Goal: Task Accomplishment & Management: Use online tool/utility

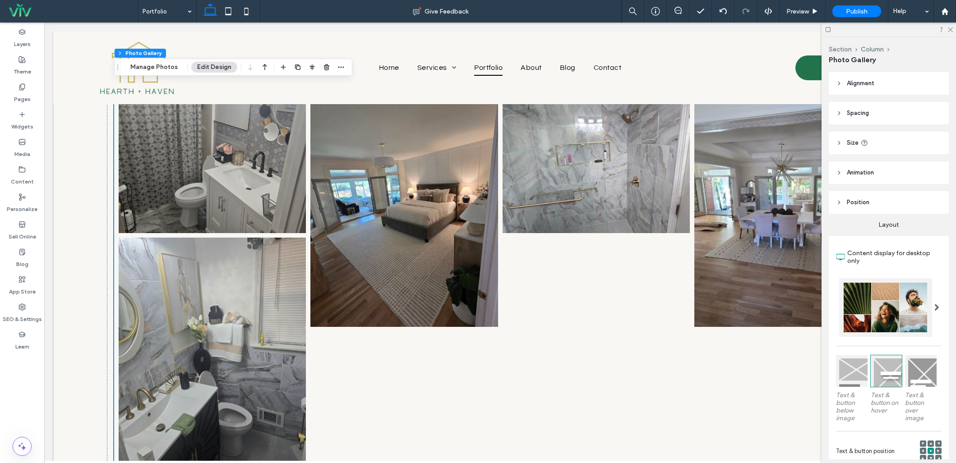
click at [351, 230] on link at bounding box center [404, 210] width 199 height 248
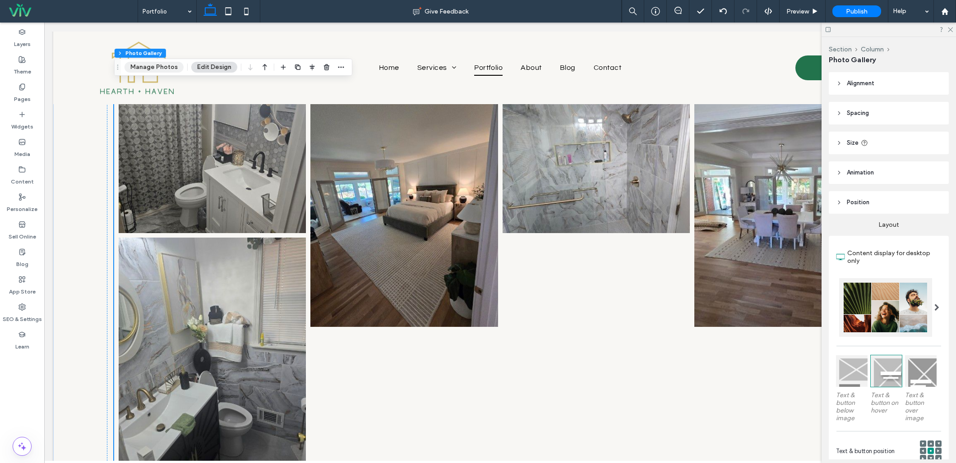
click at [149, 65] on button "Manage Photos" at bounding box center [154, 67] width 59 height 11
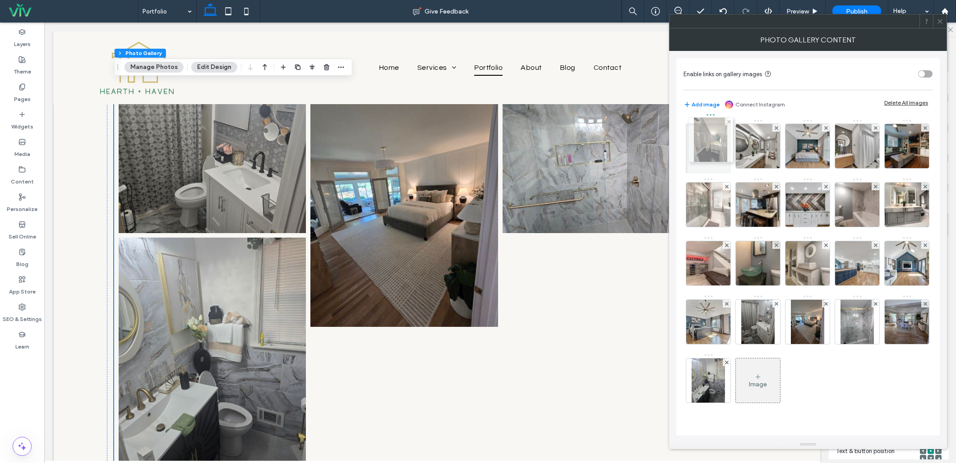
drag, startPoint x: 860, startPoint y: 326, endPoint x: 711, endPoint y: 144, distance: 235.4
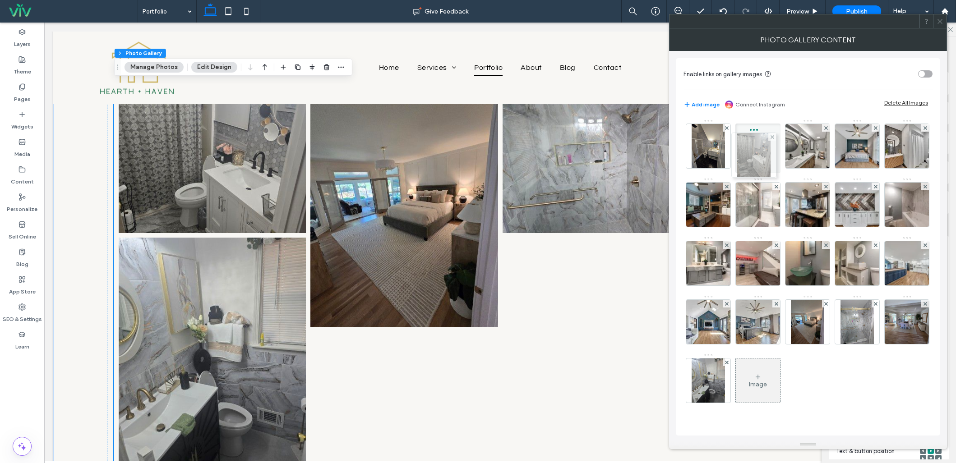
drag, startPoint x: 714, startPoint y: 380, endPoint x: 757, endPoint y: 154, distance: 229.8
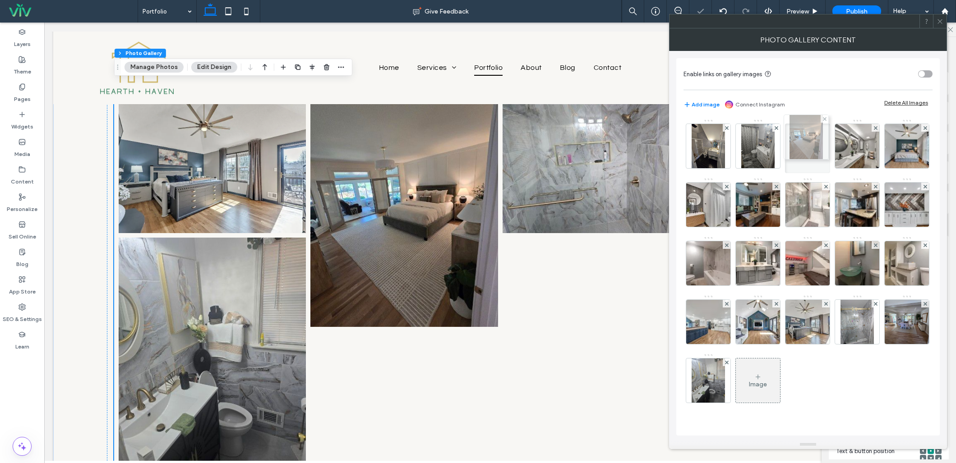
drag, startPoint x: 759, startPoint y: 386, endPoint x: 805, endPoint y: 145, distance: 244.8
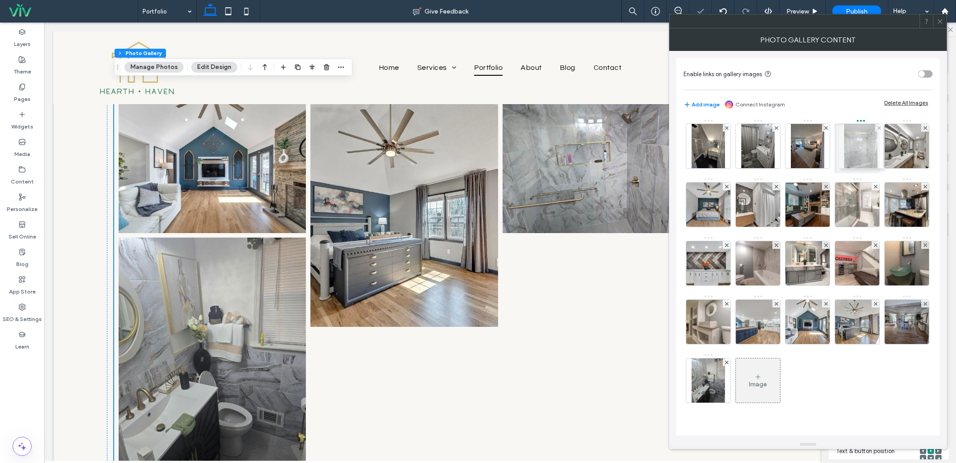
drag, startPoint x: 822, startPoint y: 283, endPoint x: 862, endPoint y: 151, distance: 138.6
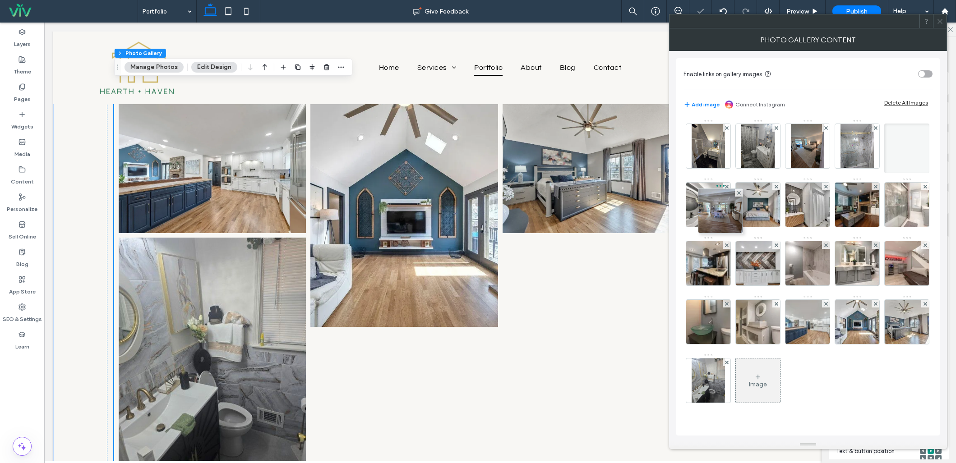
drag, startPoint x: 862, startPoint y: 396, endPoint x: 721, endPoint y: 226, distance: 221.4
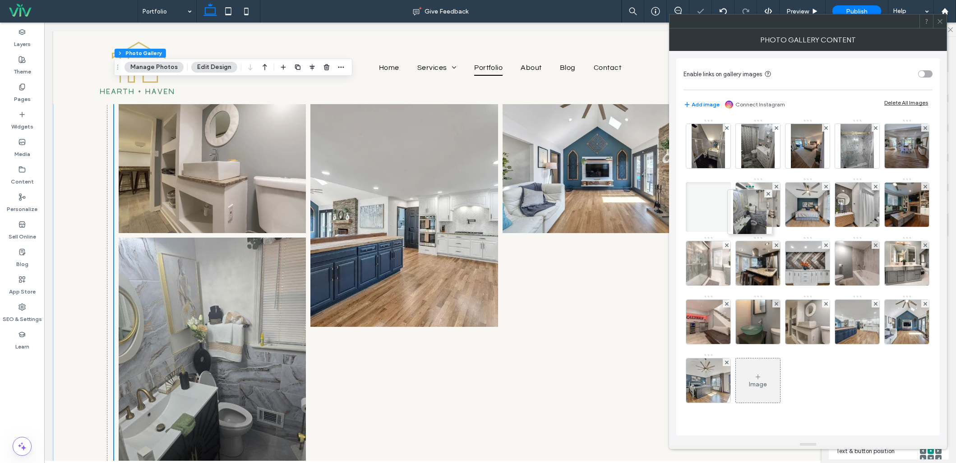
drag, startPoint x: 713, startPoint y: 366, endPoint x: 751, endPoint y: 195, distance: 175.3
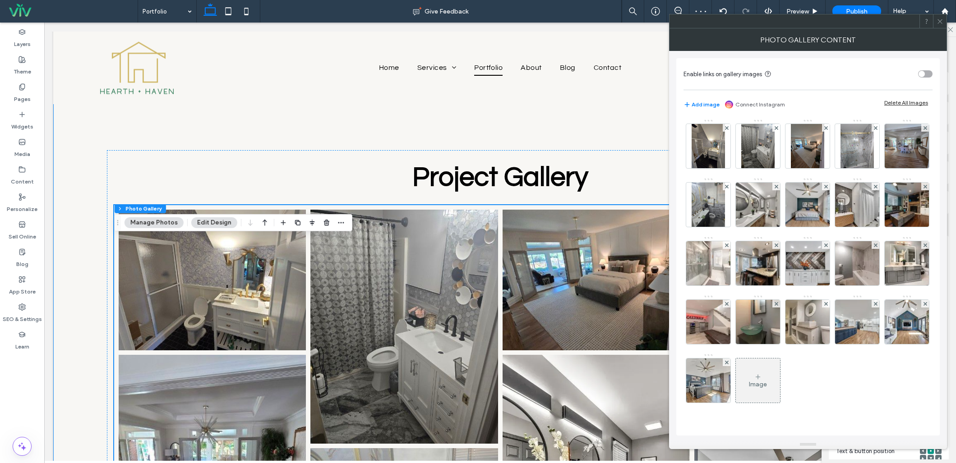
scroll to position [1569, 0]
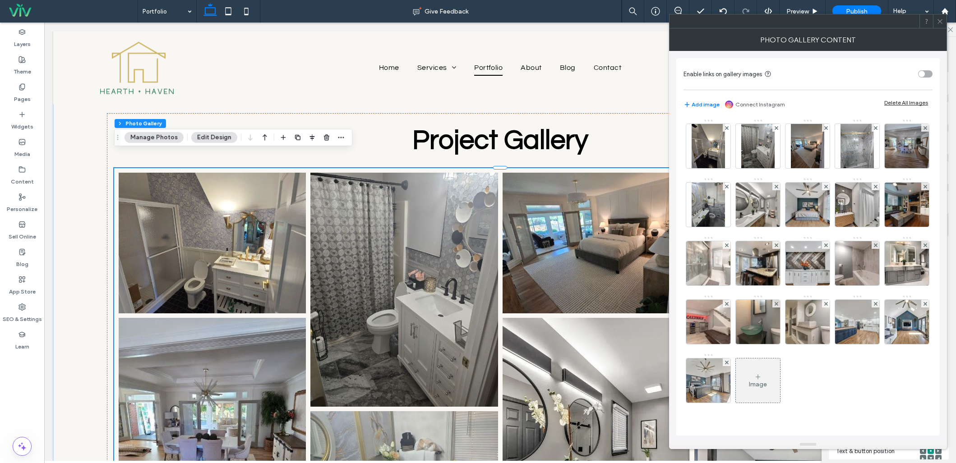
drag, startPoint x: 941, startPoint y: 21, endPoint x: 921, endPoint y: 25, distance: 19.7
click at [941, 21] on icon at bounding box center [940, 21] width 7 height 7
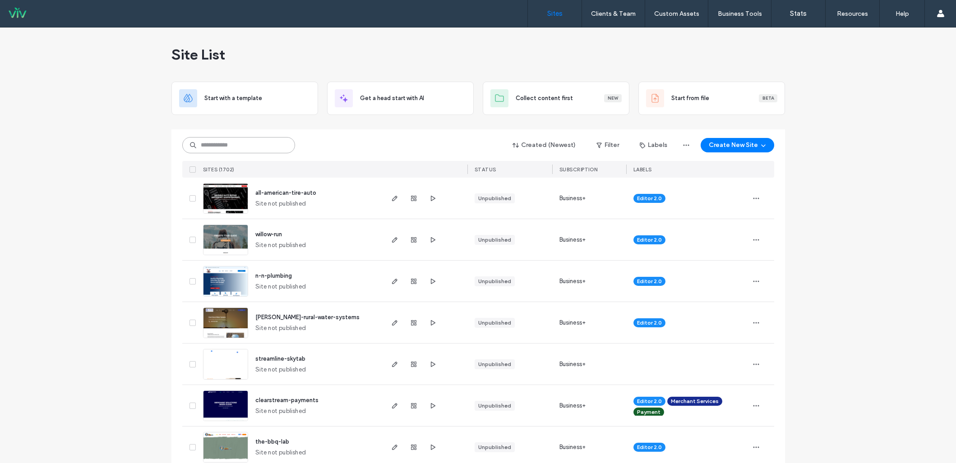
click at [255, 148] on input at bounding box center [238, 145] width 113 height 16
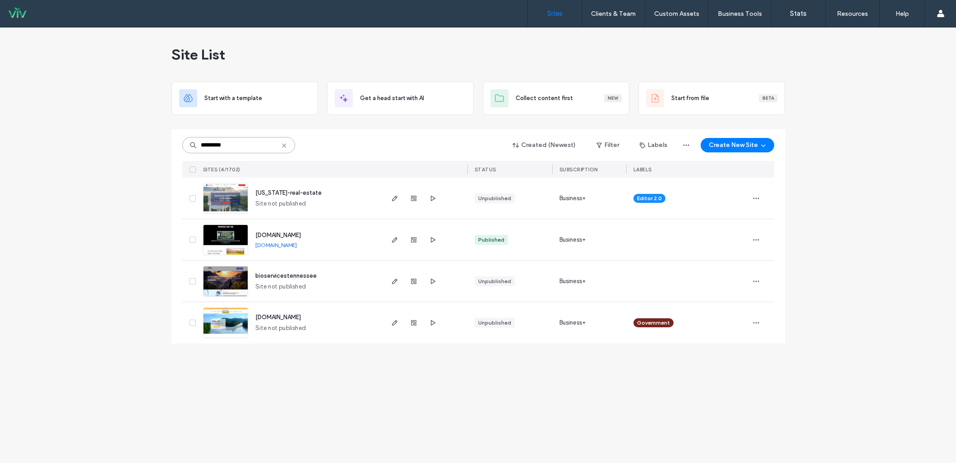
type input "*********"
click at [233, 195] on img at bounding box center [226, 214] width 44 height 61
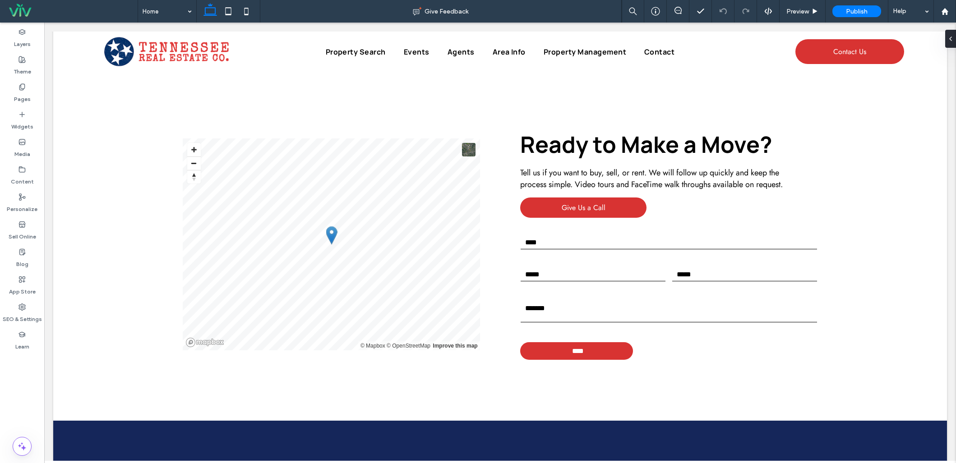
scroll to position [1830, 0]
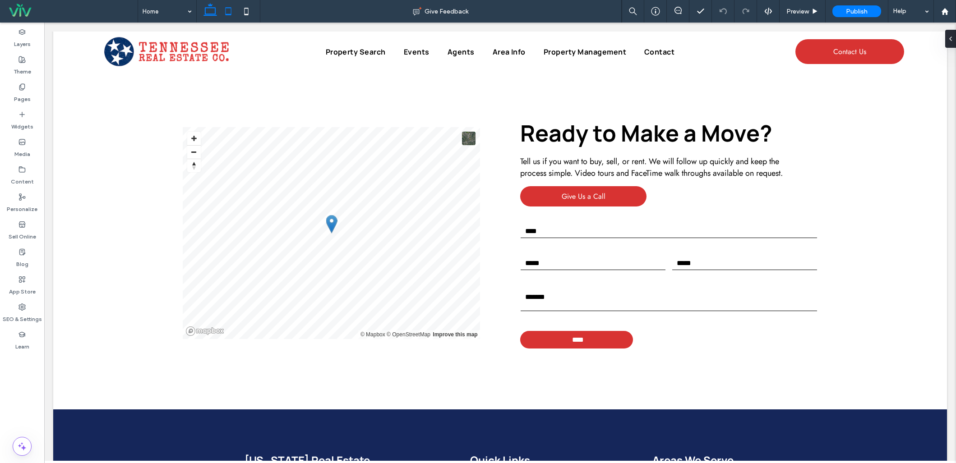
click at [229, 14] on use at bounding box center [228, 11] width 6 height 8
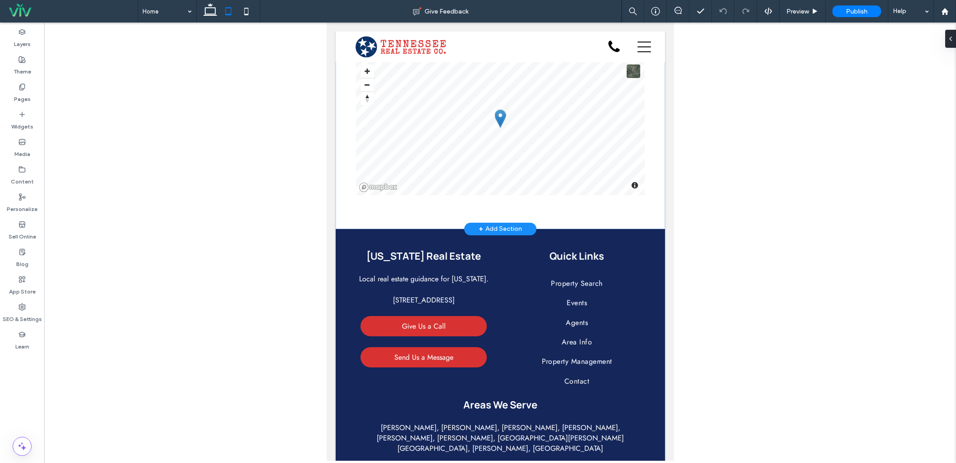
scroll to position [2252, 0]
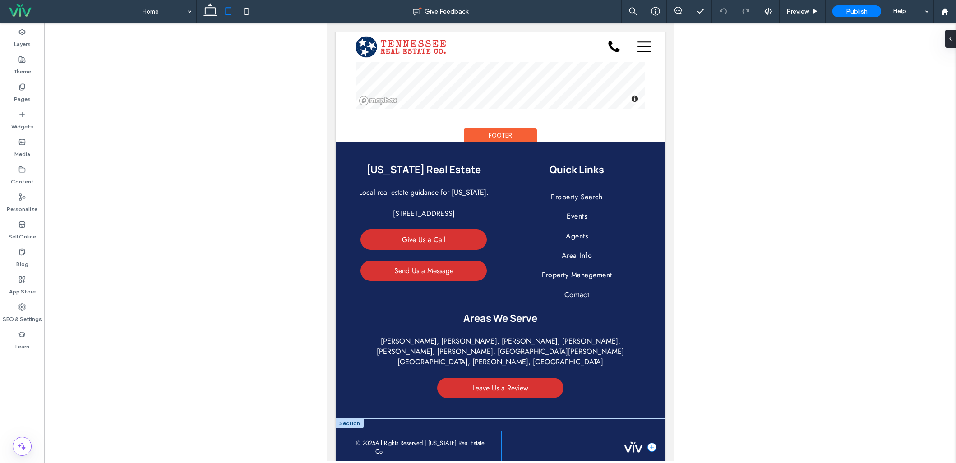
click at [566, 432] on div at bounding box center [576, 448] width 150 height 32
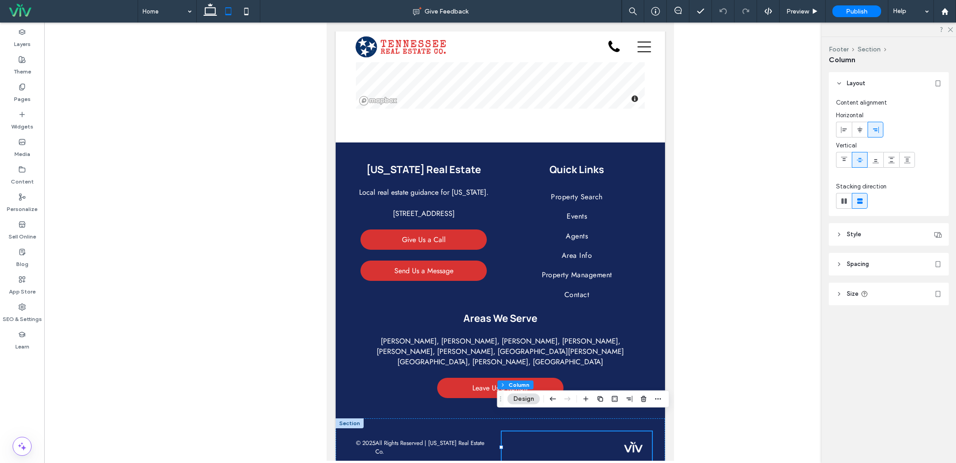
click at [894, 285] on header "Size" at bounding box center [889, 294] width 120 height 23
click at [920, 319] on input "*****" at bounding box center [929, 317] width 25 height 16
type input "**"
type input "***"
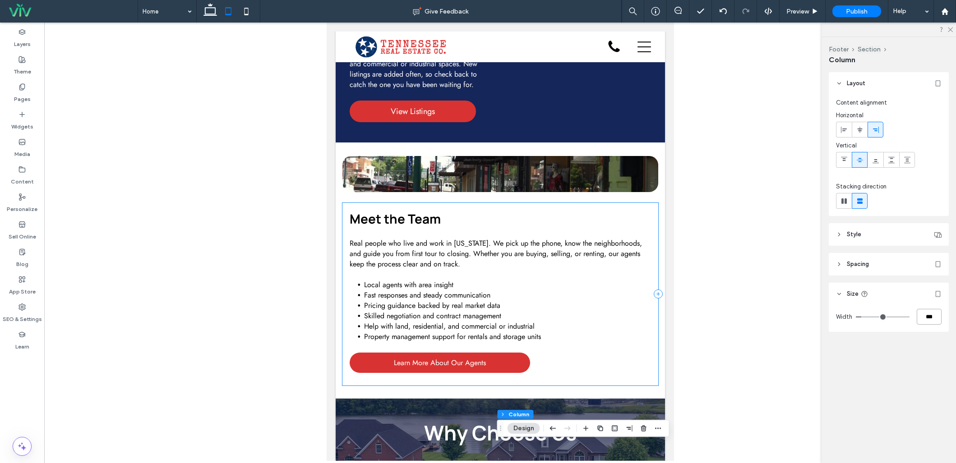
scroll to position [882, 0]
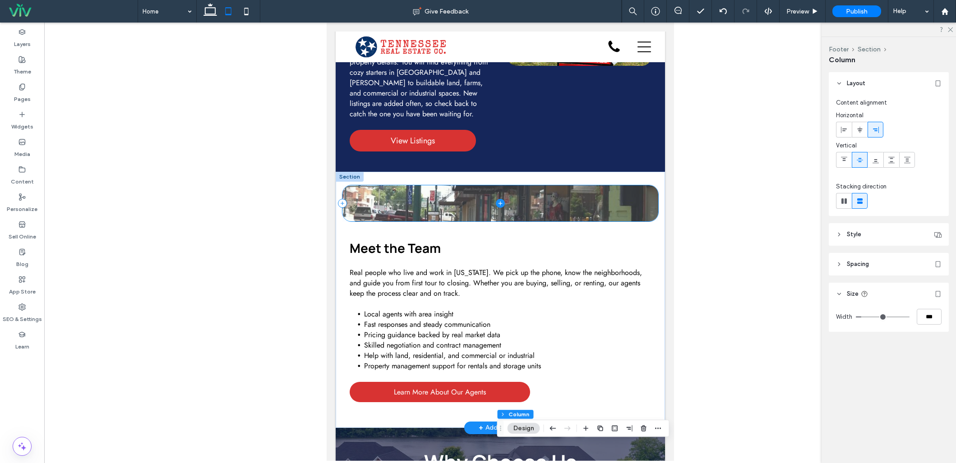
drag, startPoint x: 510, startPoint y: 190, endPoint x: 1137, endPoint y: 250, distance: 630.5
click at [510, 190] on span at bounding box center [500, 203] width 316 height 36
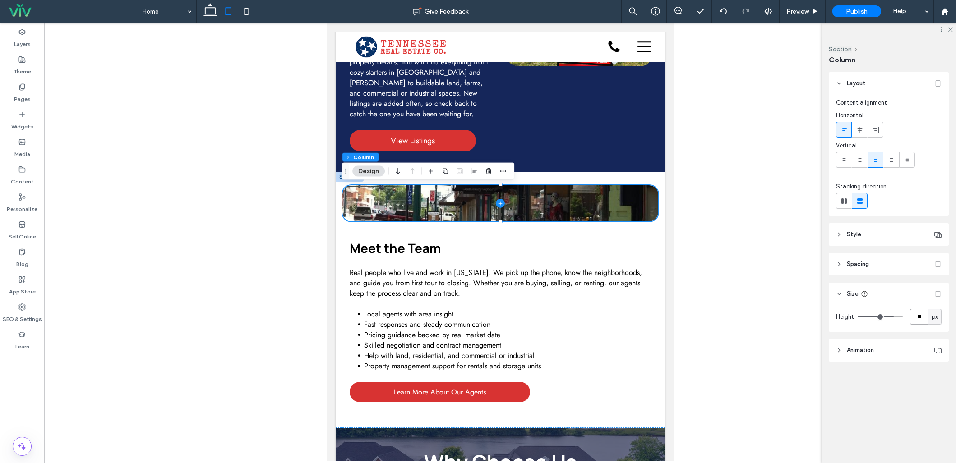
click at [922, 314] on input "**" at bounding box center [919, 317] width 18 height 16
type input "***"
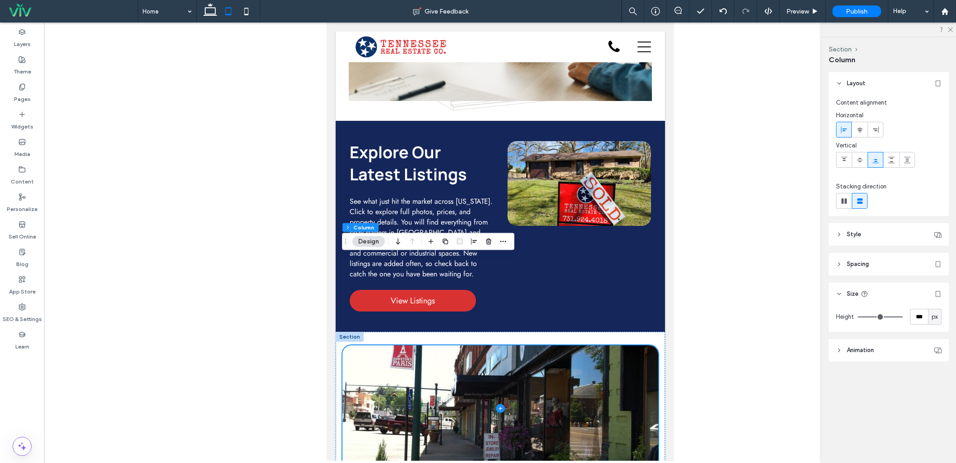
scroll to position [620, 0]
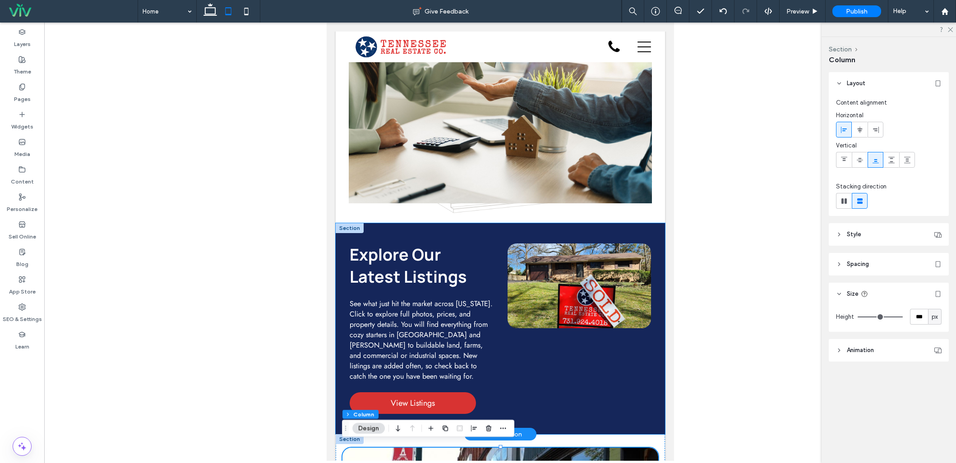
click at [411, 232] on div "Explore Our Latest Listings See what just hit the market across Tennessee. Clic…" at bounding box center [499, 328] width 329 height 211
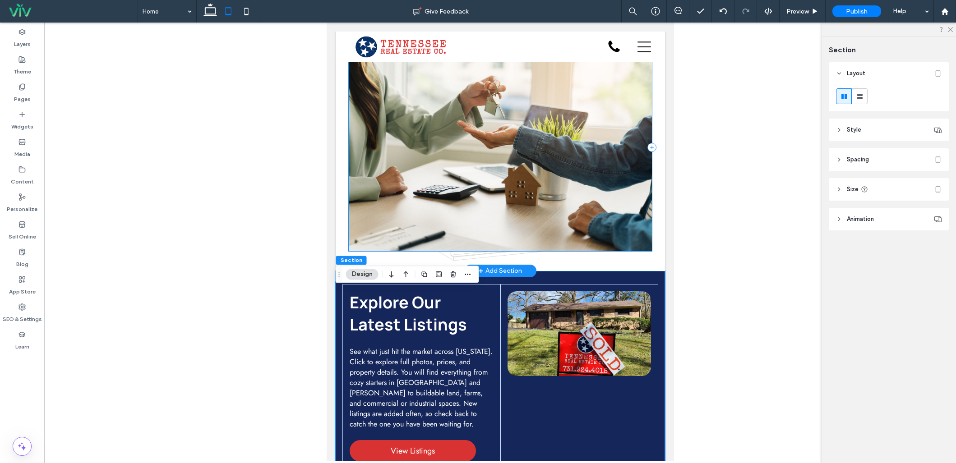
scroll to position [545, 0]
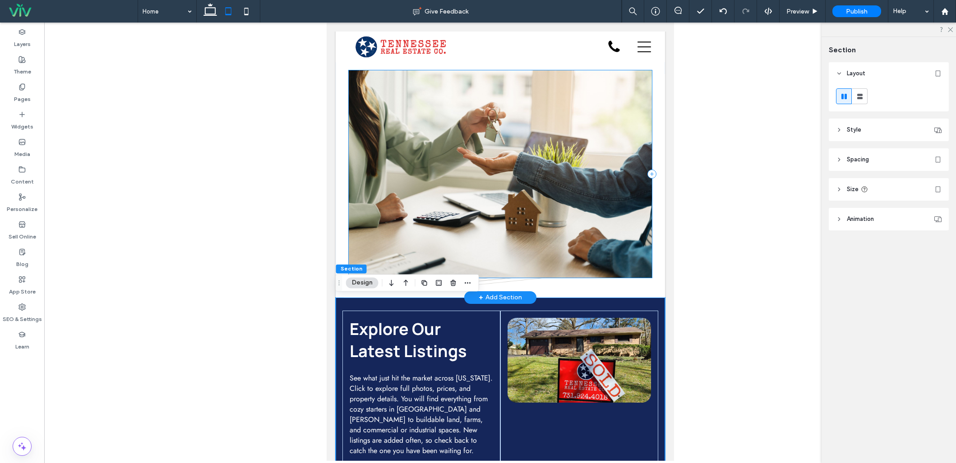
click at [462, 163] on div at bounding box center [499, 174] width 303 height 208
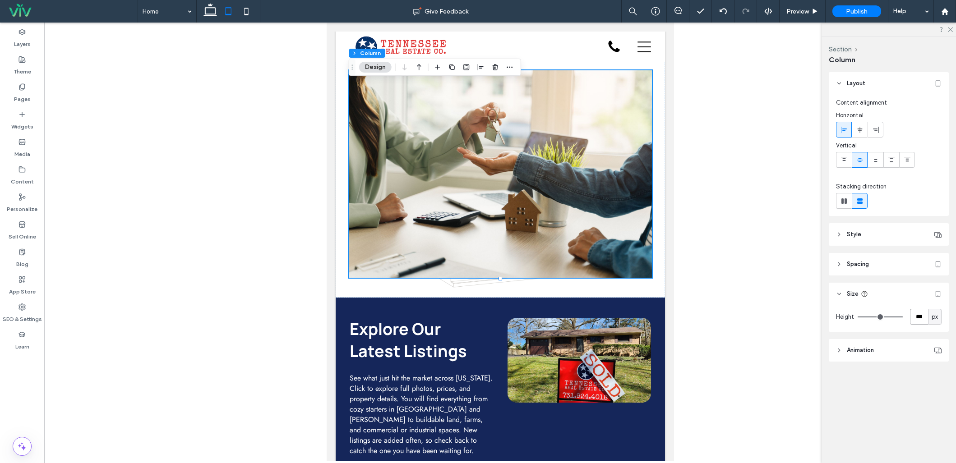
click at [915, 315] on input "***" at bounding box center [919, 317] width 18 height 16
type input "***"
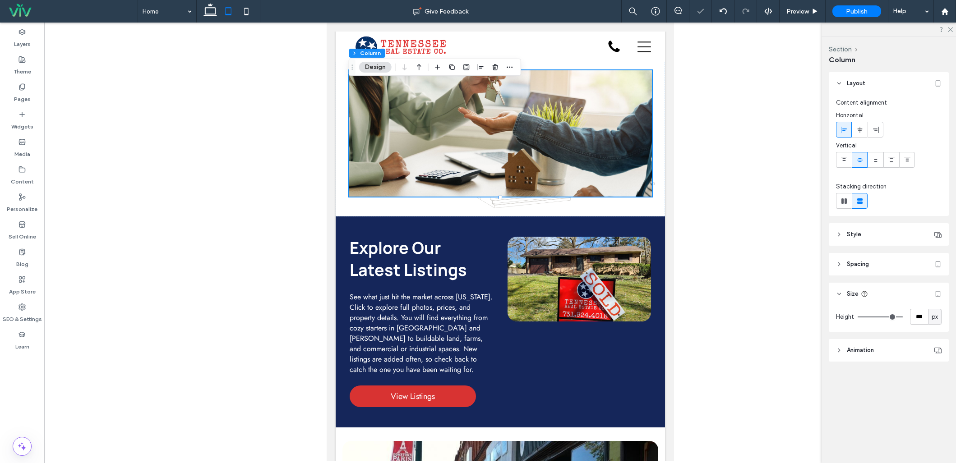
click at [862, 231] on header "Style" at bounding box center [889, 234] width 120 height 23
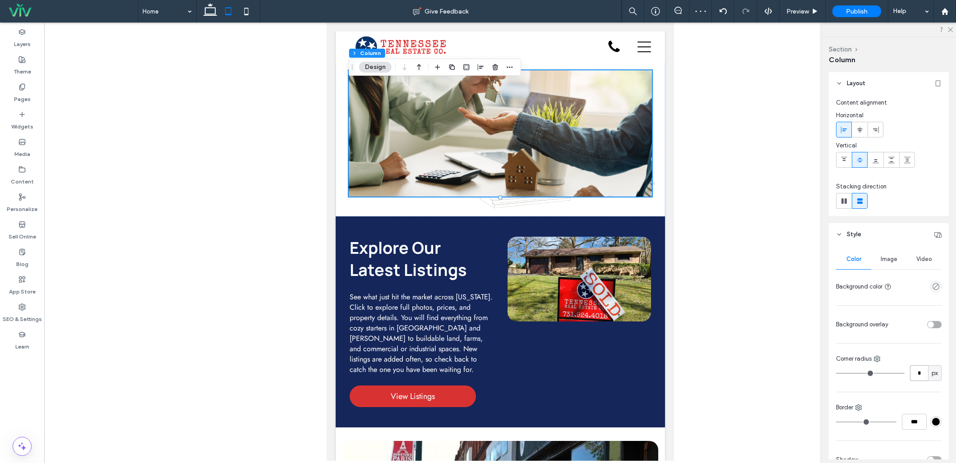
click at [912, 371] on input "*" at bounding box center [919, 374] width 18 height 16
type input "**"
click at [442, 225] on div "Explore Our Latest Listings See what just hit the market across Tennessee. Clic…" at bounding box center [499, 322] width 329 height 211
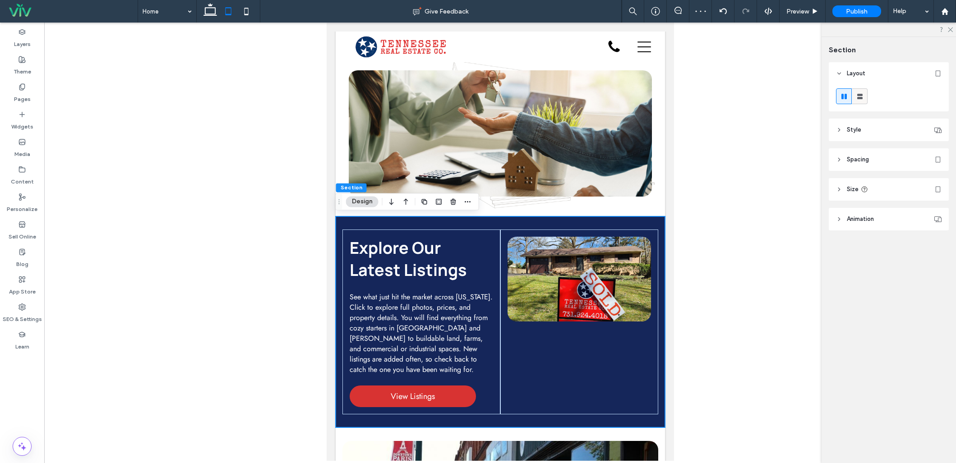
click at [861, 92] on icon at bounding box center [860, 96] width 9 height 9
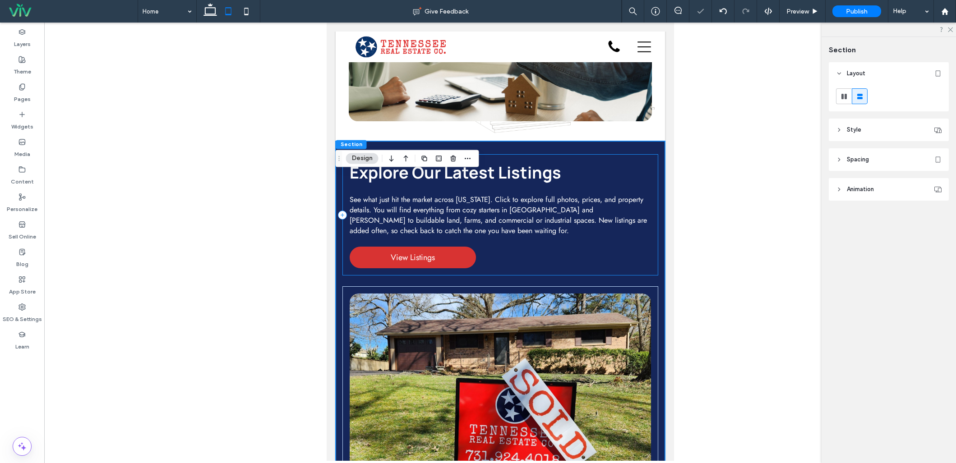
scroll to position [674, 0]
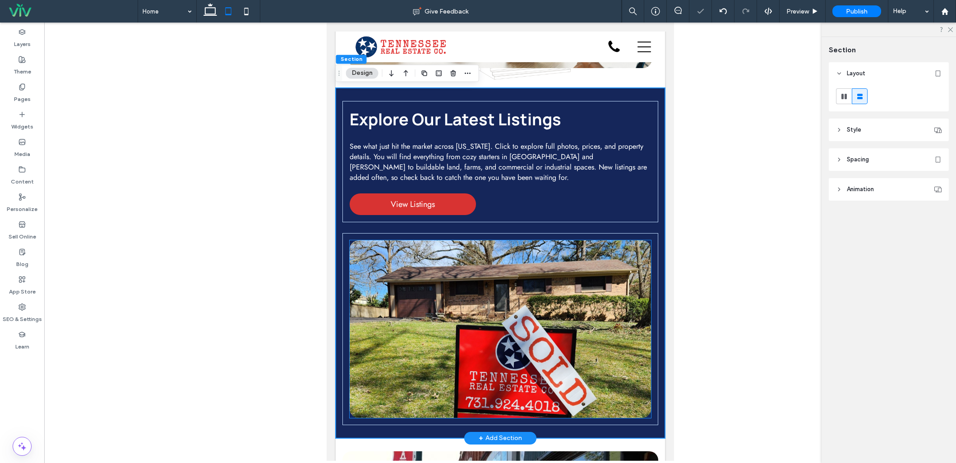
click at [487, 272] on img at bounding box center [500, 330] width 302 height 178
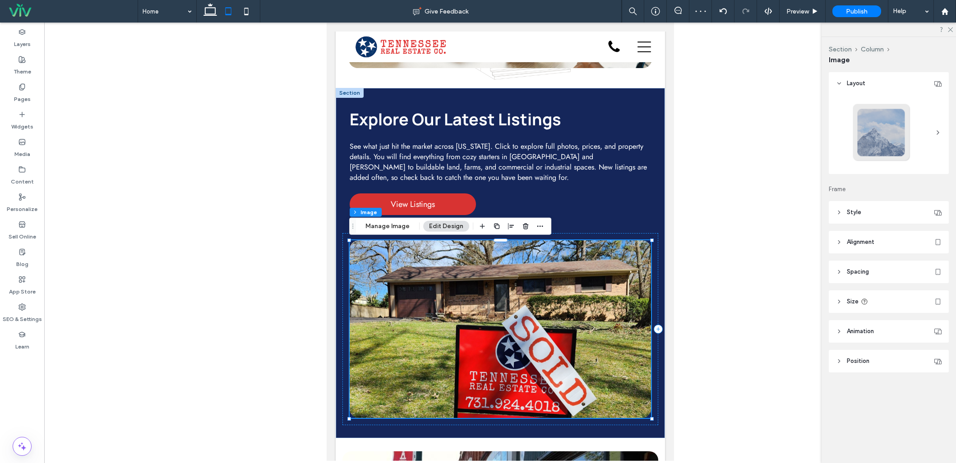
click at [846, 302] on header "Size" at bounding box center [889, 302] width 120 height 23
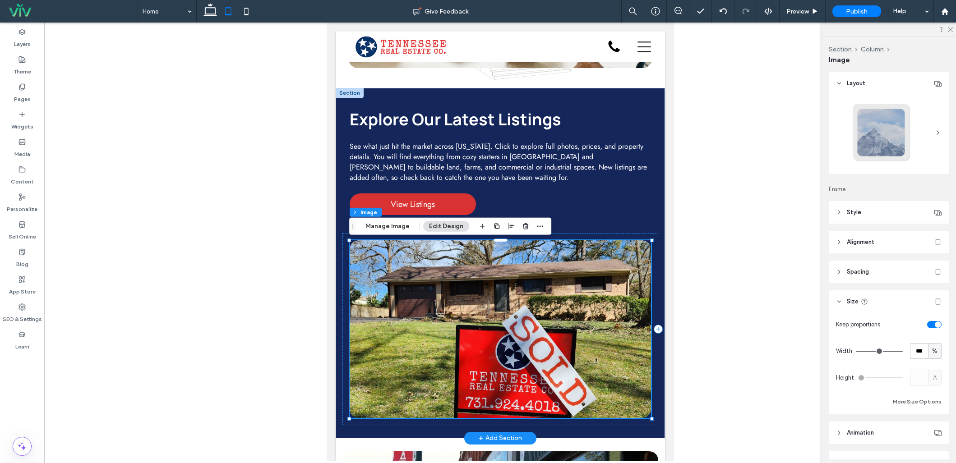
click at [453, 310] on img at bounding box center [500, 330] width 302 height 178
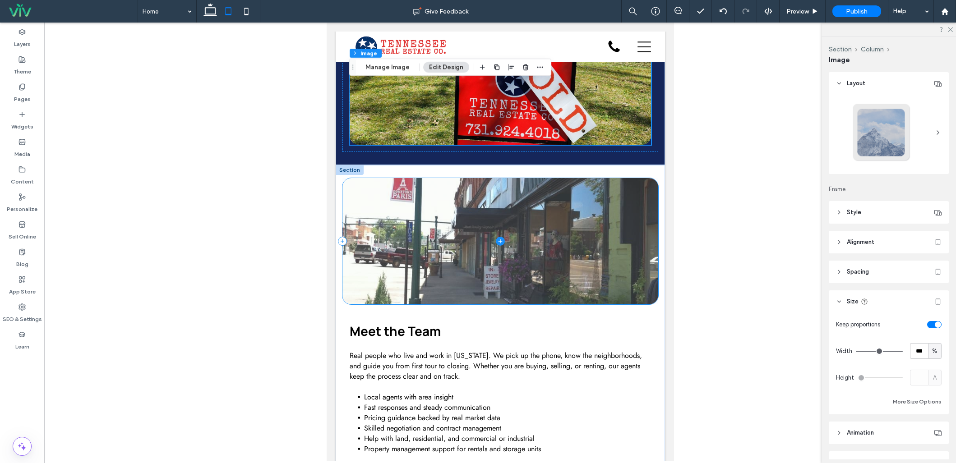
scroll to position [952, 0]
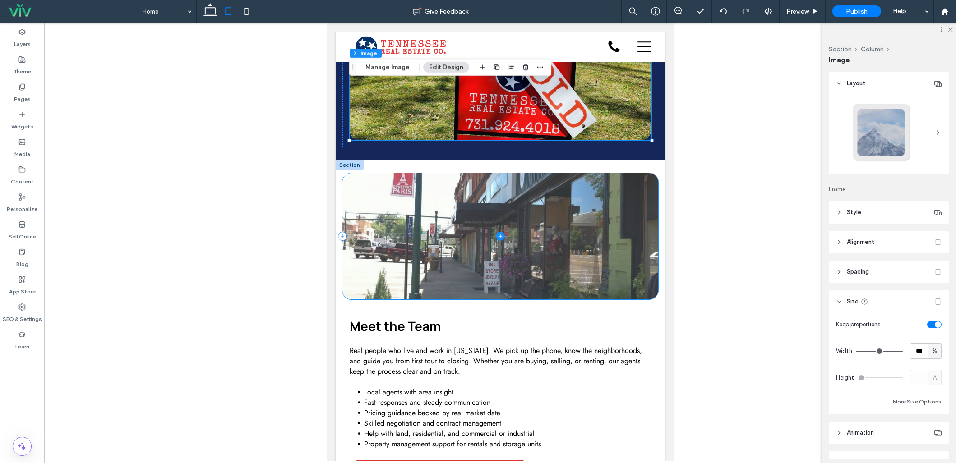
click at [423, 179] on span at bounding box center [500, 236] width 316 height 126
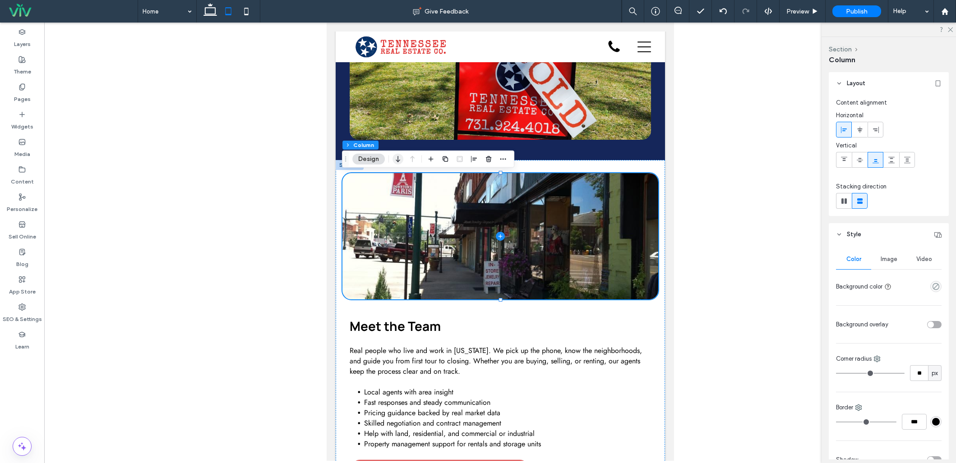
click at [399, 157] on icon "button" at bounding box center [398, 159] width 11 height 16
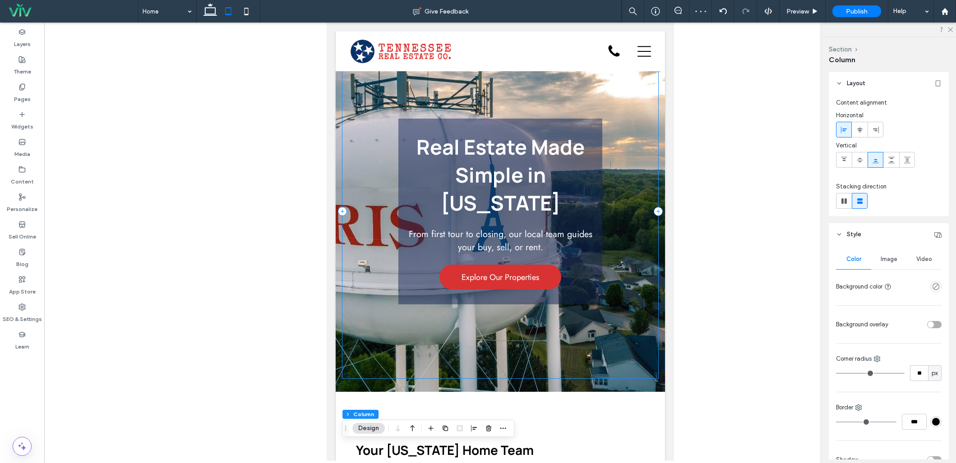
scroll to position [0, 0]
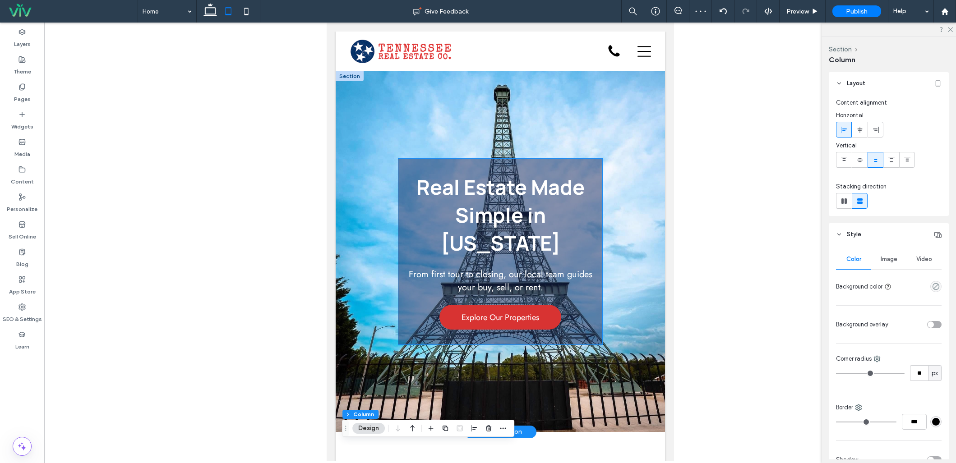
click at [457, 163] on div "Real Estate Made Simple in Tennessee From first tour to closing, our local team…" at bounding box center [500, 252] width 204 height 186
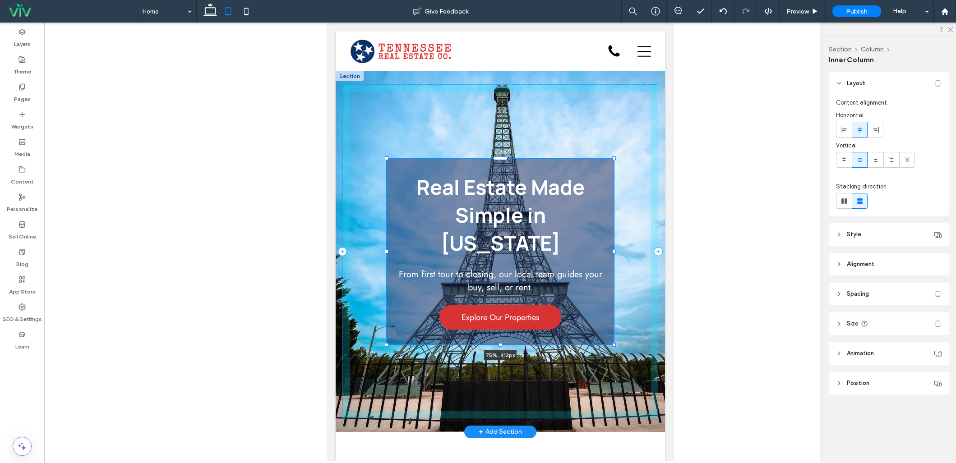
drag, startPoint x: 607, startPoint y: 252, endPoint x: 615, endPoint y: 251, distance: 7.7
click at [615, 251] on div at bounding box center [614, 252] width 4 height 4
type input "**"
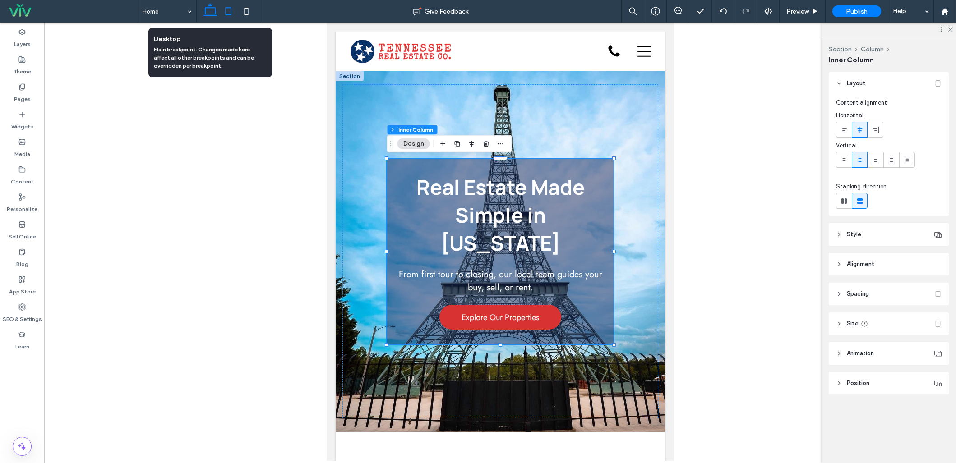
drag, startPoint x: 208, startPoint y: 13, endPoint x: 219, endPoint y: 51, distance: 40.0
click at [207, 13] on icon at bounding box center [210, 11] width 18 height 18
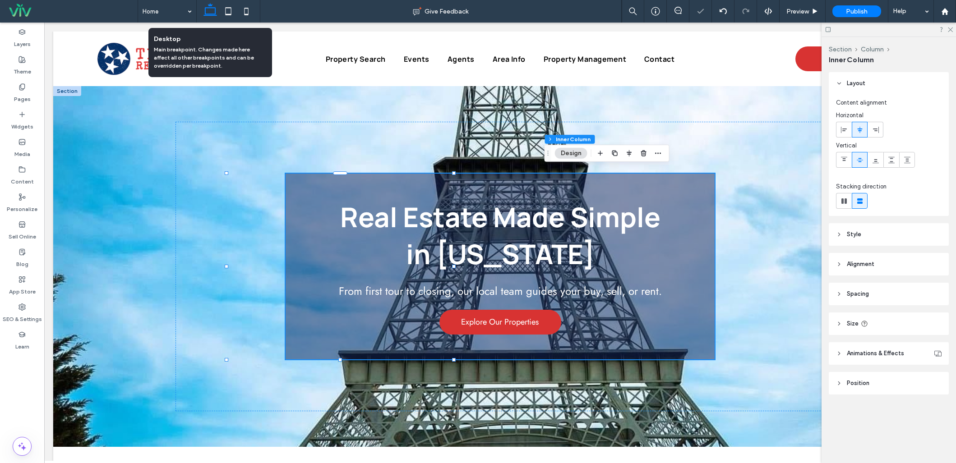
type input "**"
type input "****"
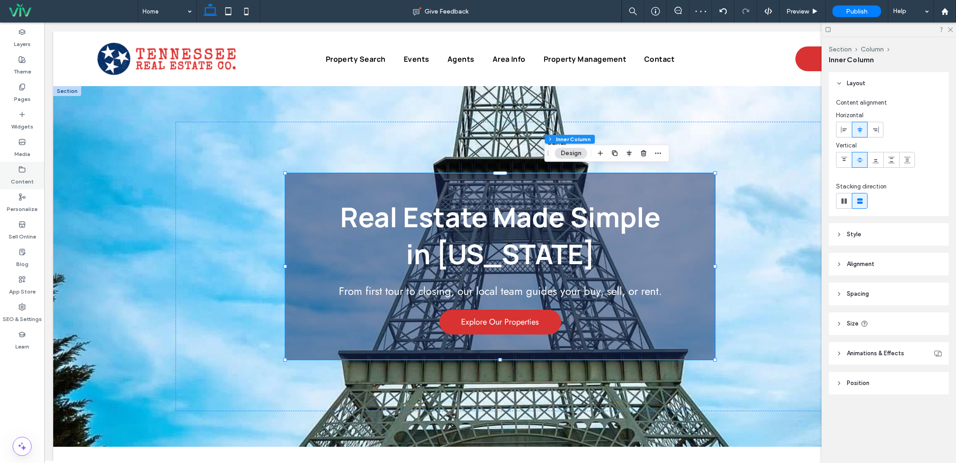
click at [20, 169] on icon at bounding box center [22, 169] width 7 height 7
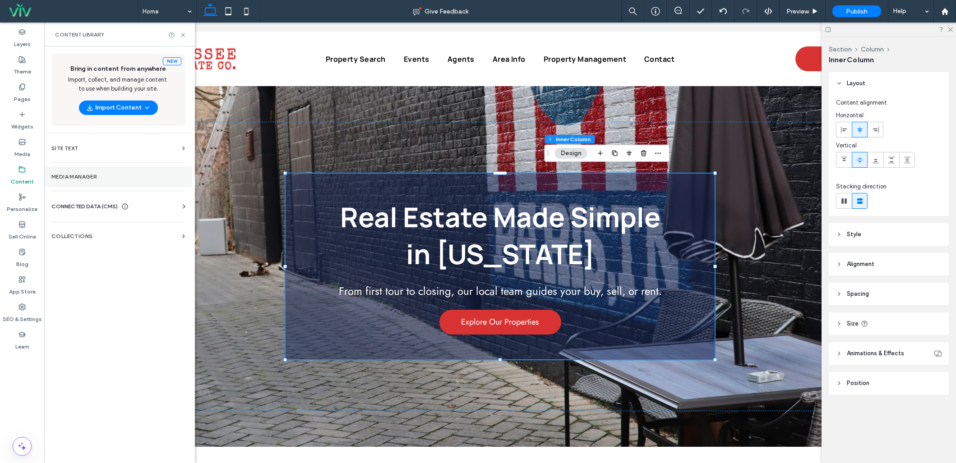
click at [70, 174] on label "Media Manager" at bounding box center [118, 177] width 134 height 6
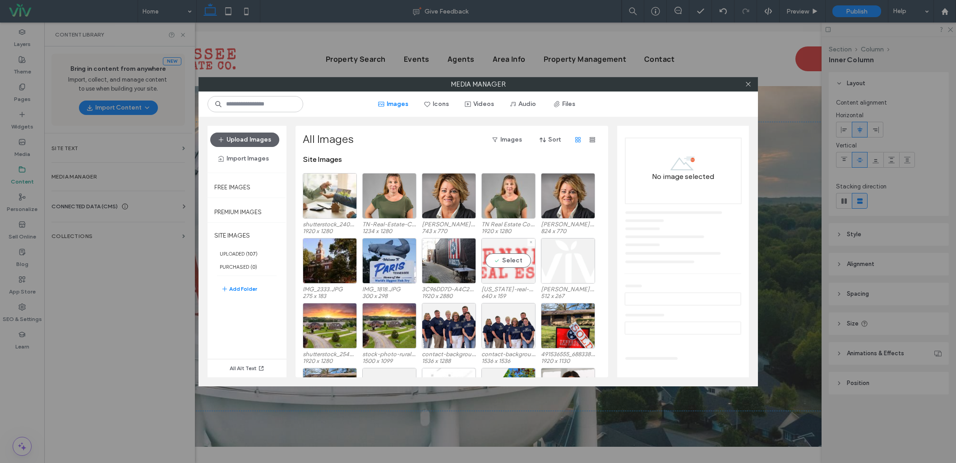
click at [496, 250] on div "Select" at bounding box center [509, 261] width 54 height 46
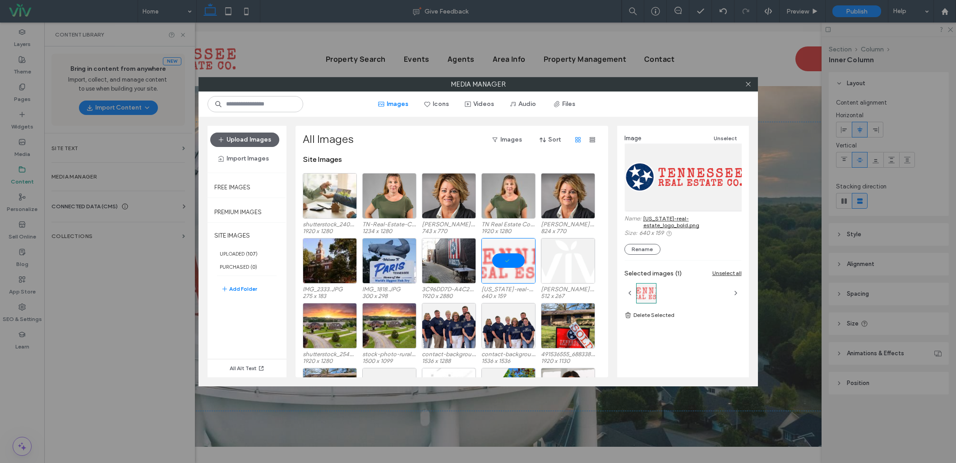
click at [672, 218] on link "tennessee-real-estate_logo_bold.png" at bounding box center [693, 222] width 98 height 14
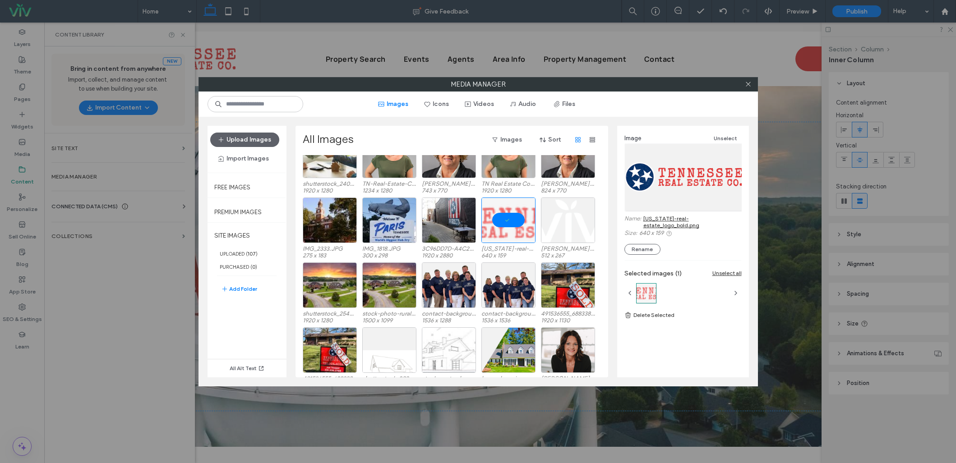
scroll to position [48, 0]
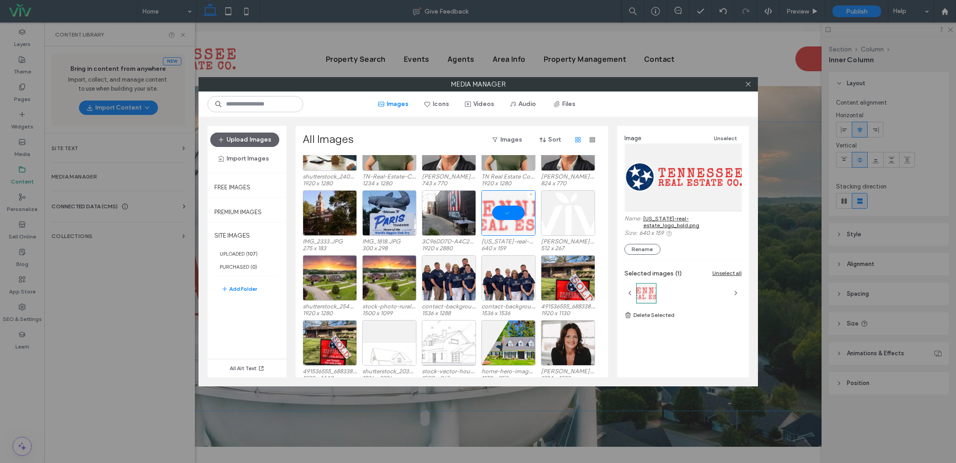
click at [513, 210] on div at bounding box center [509, 213] width 54 height 46
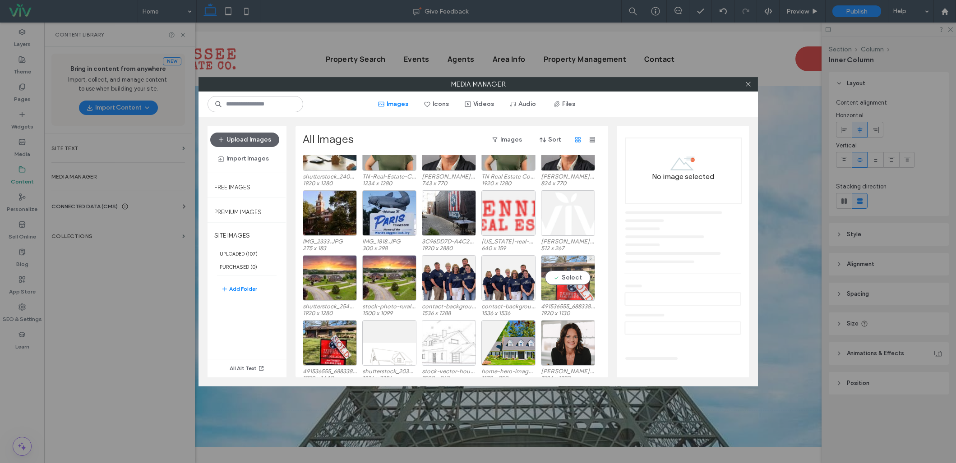
click at [578, 264] on div "Select" at bounding box center [568, 278] width 54 height 46
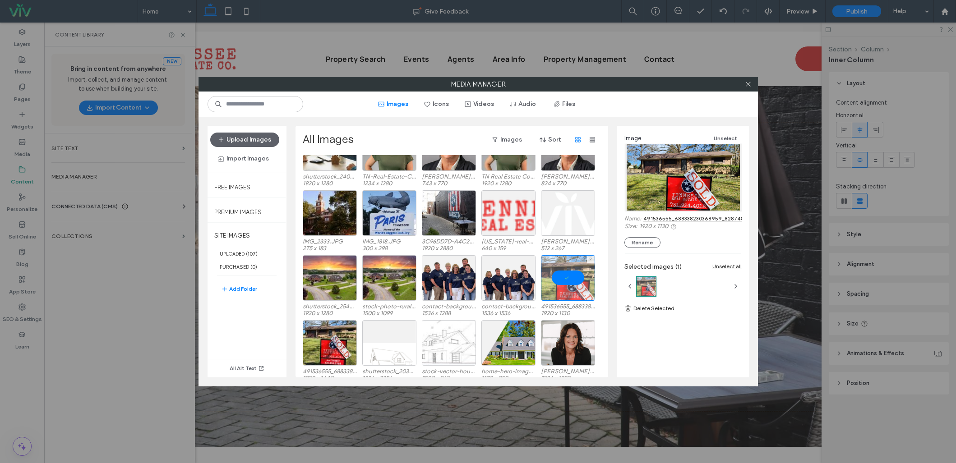
click at [558, 278] on div at bounding box center [568, 278] width 54 height 46
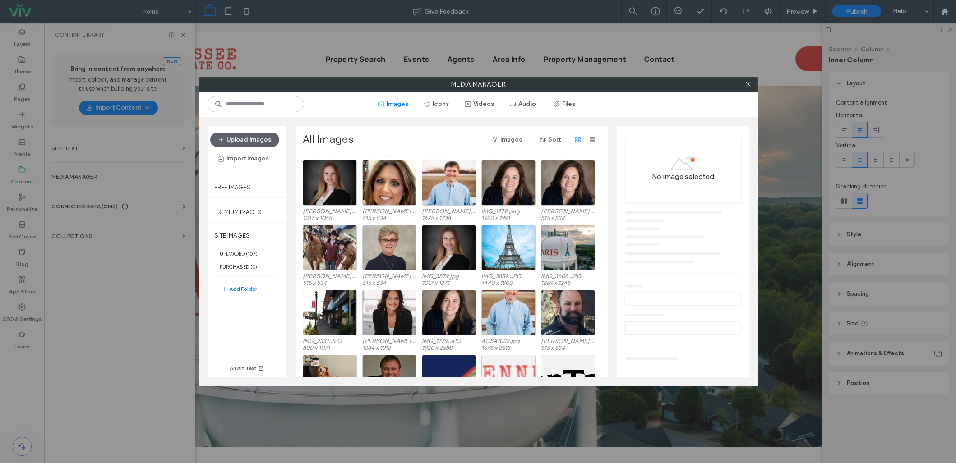
scroll to position [273, 0]
